Goal: Transaction & Acquisition: Subscribe to service/newsletter

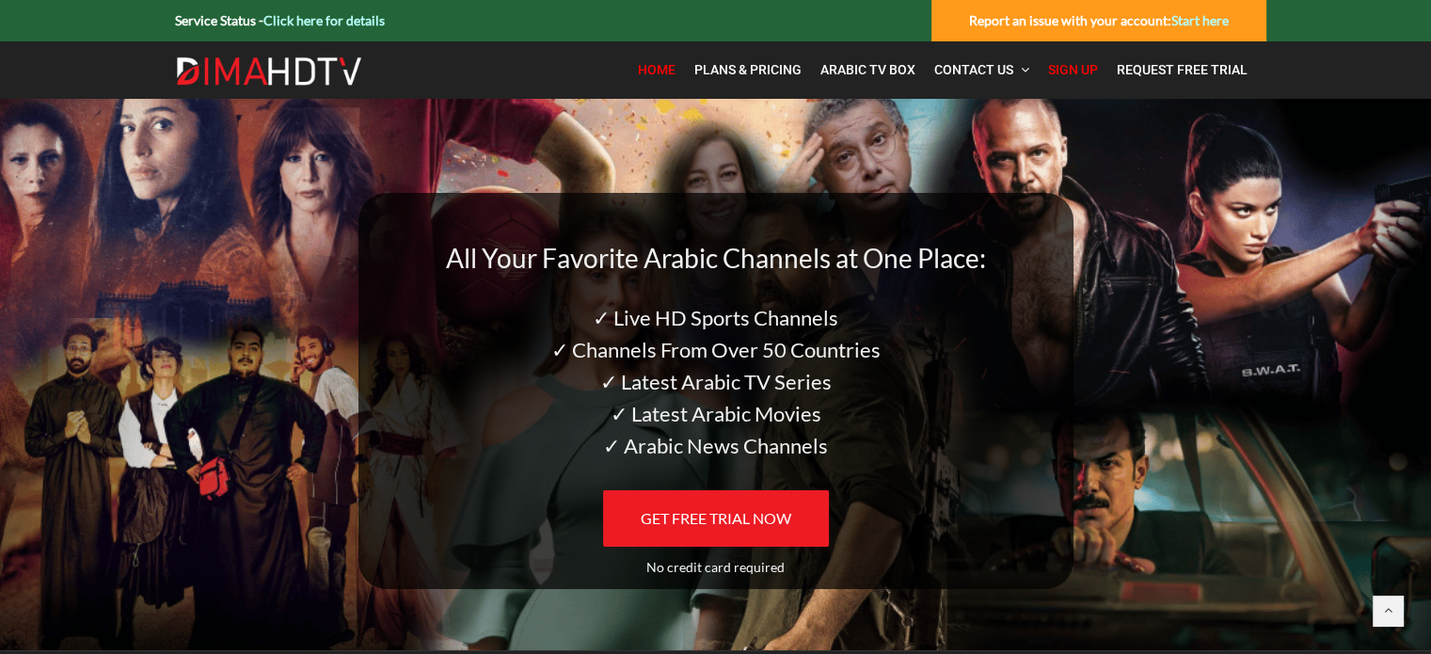
click at [1065, 65] on span "Sign Up" at bounding box center [1073, 69] width 50 height 15
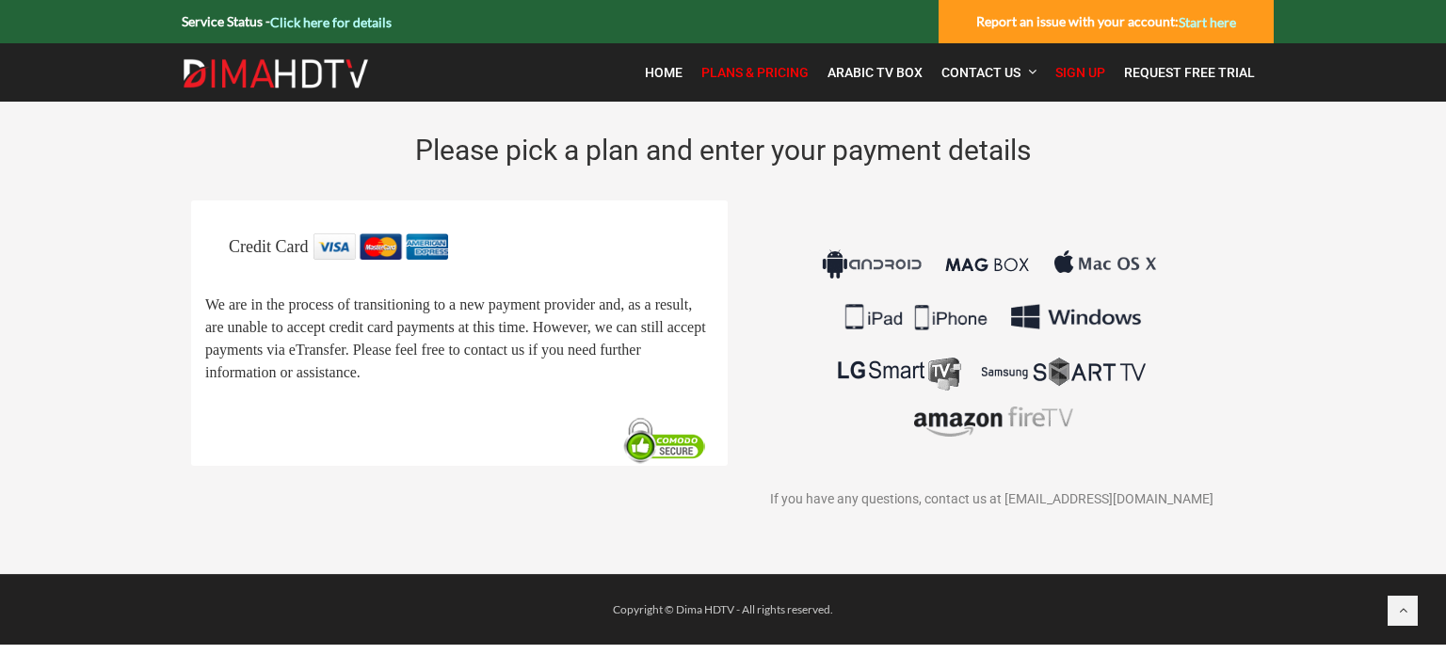
click at [668, 456] on img at bounding box center [665, 441] width 96 height 50
click at [379, 241] on img at bounding box center [380, 246] width 135 height 26
click at [294, 347] on span "We are in the process of transitioning to a new payment provider and, as a resu…" at bounding box center [455, 339] width 501 height 84
click at [346, 21] on link "Click here for details" at bounding box center [330, 22] width 121 height 16
